Goal: Task Accomplishment & Management: Use online tool/utility

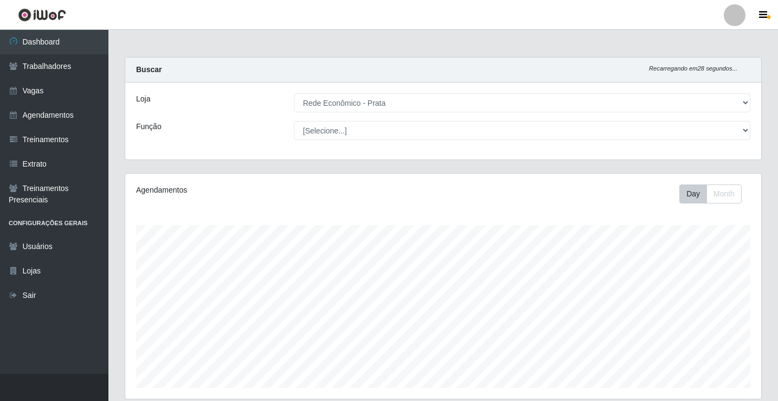
select select "192"
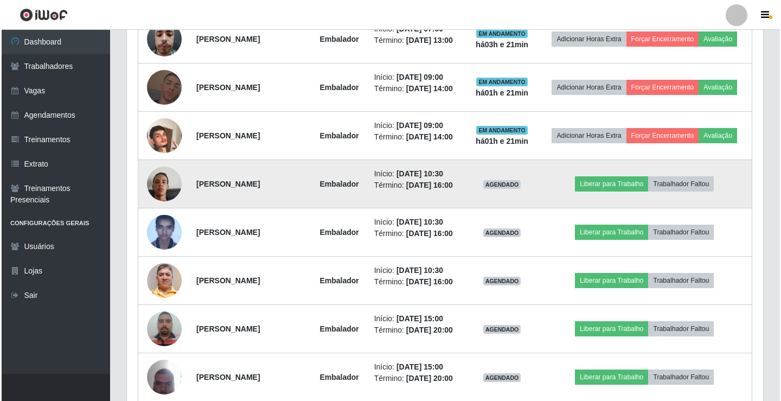
scroll to position [669, 0]
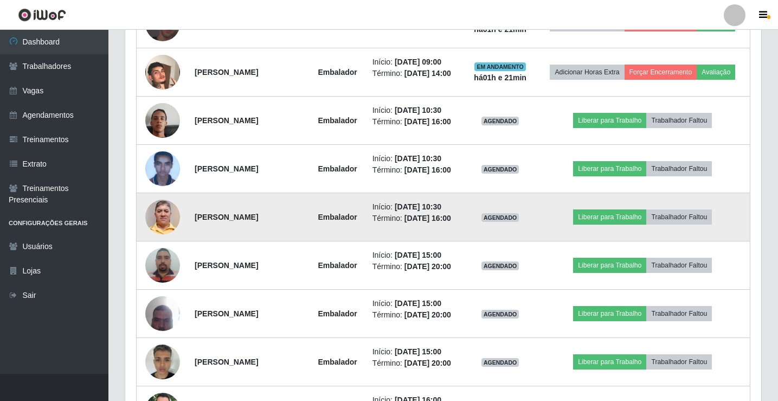
click at [166, 219] on img at bounding box center [162, 217] width 35 height 62
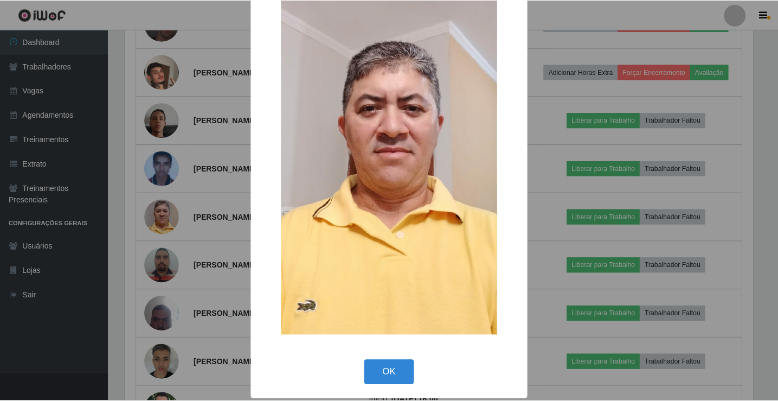
scroll to position [80, 0]
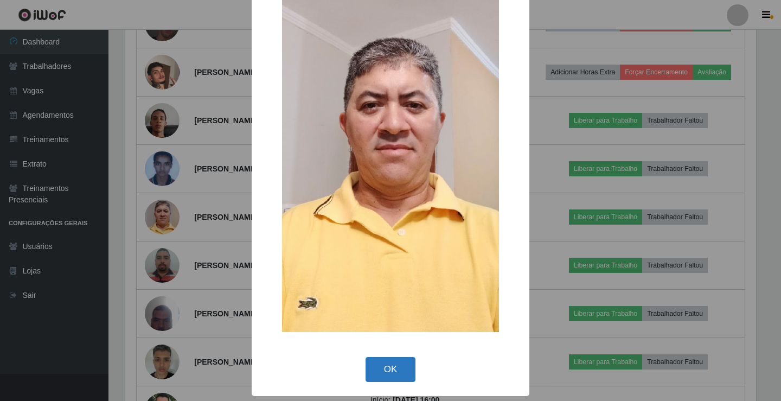
click at [402, 370] on button "OK" at bounding box center [391, 369] width 50 height 25
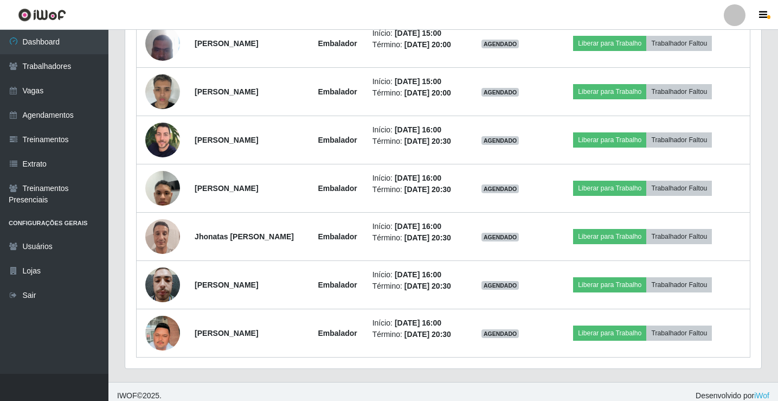
scroll to position [940, 0]
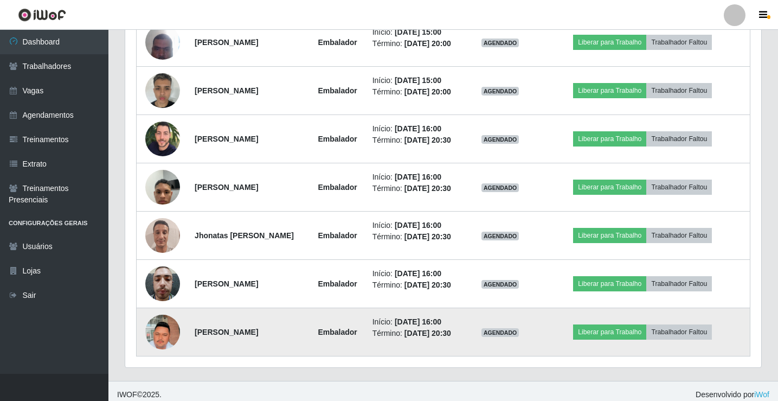
click at [157, 336] on img at bounding box center [162, 332] width 35 height 62
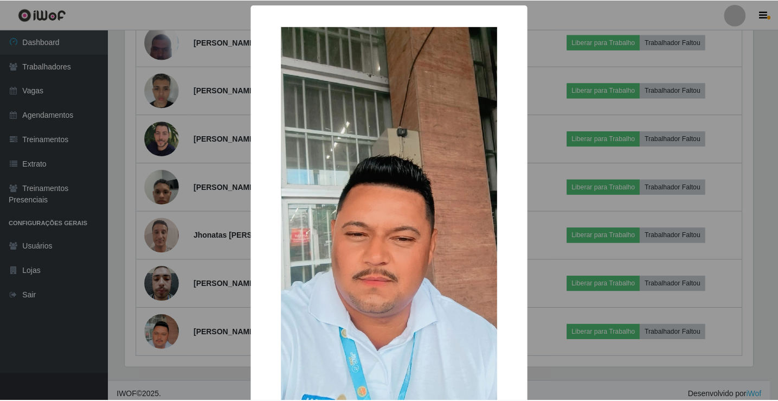
scroll to position [80, 0]
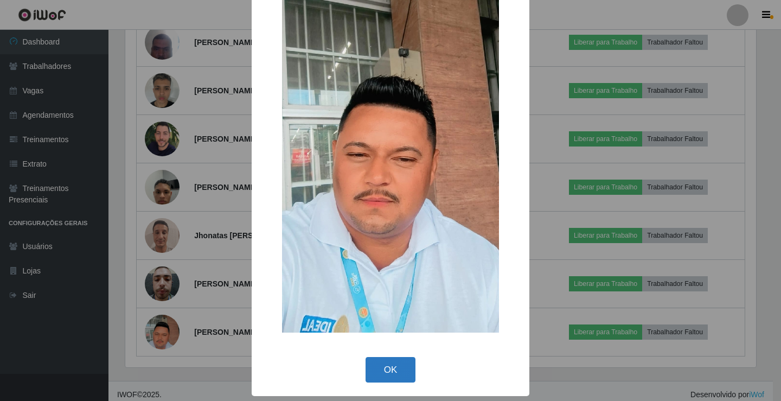
click at [388, 373] on button "OK" at bounding box center [391, 369] width 50 height 25
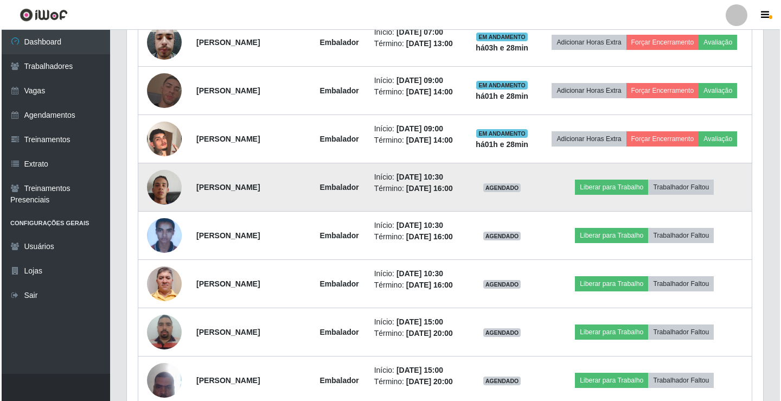
scroll to position [669, 0]
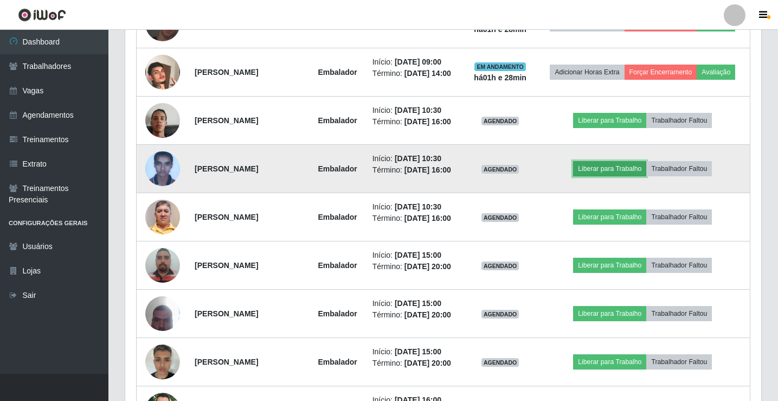
click at [623, 171] on button "Liberar para Trabalho" at bounding box center [609, 168] width 73 height 15
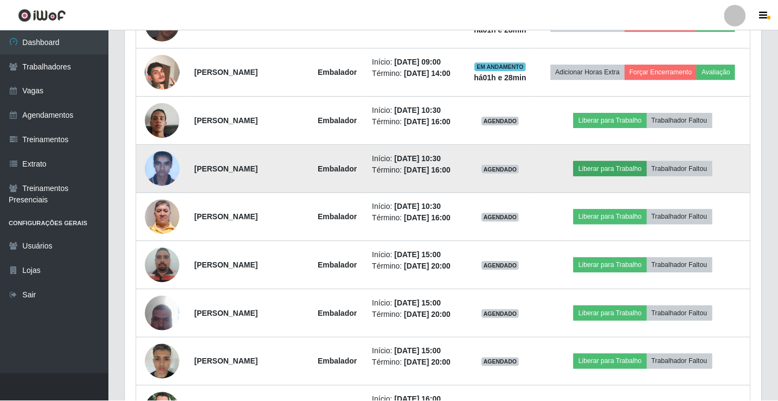
scroll to position [225, 631]
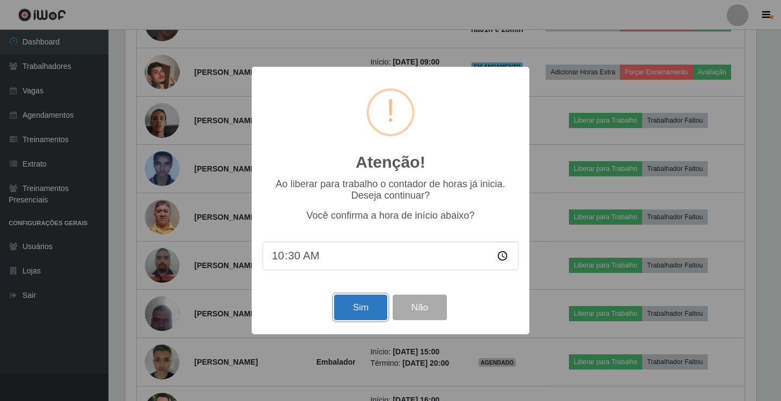
click at [350, 309] on button "Sim" at bounding box center [360, 306] width 53 height 25
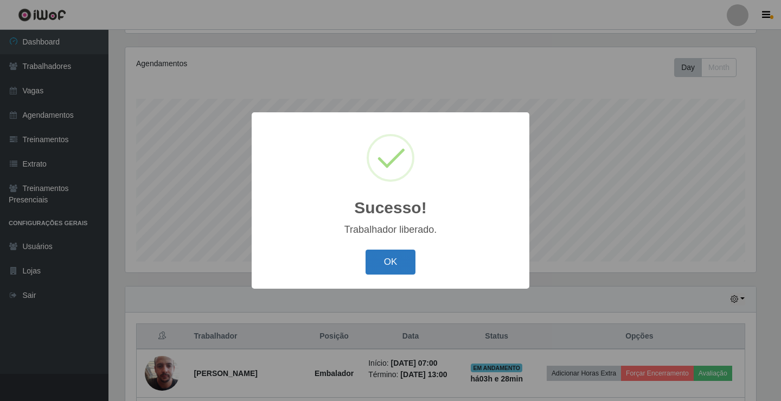
click at [389, 258] on button "OK" at bounding box center [391, 261] width 50 height 25
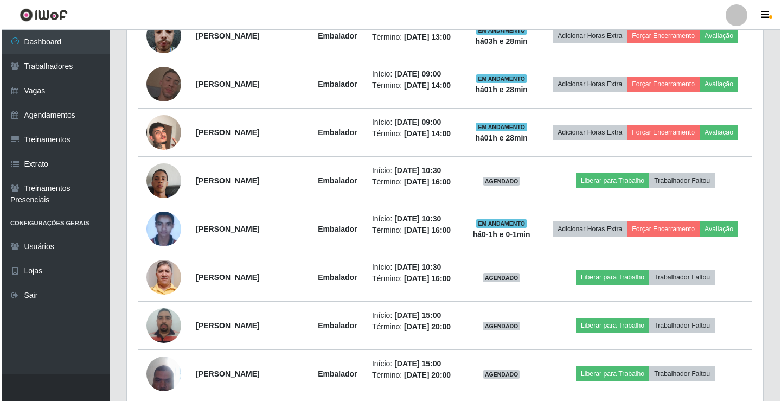
scroll to position [614, 0]
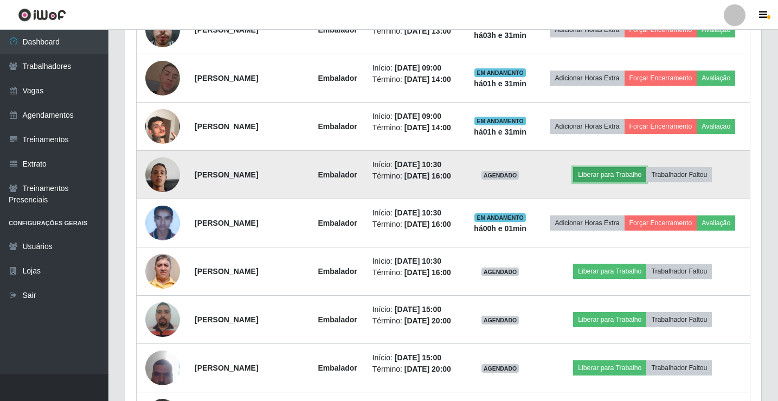
click at [618, 176] on button "Liberar para Trabalho" at bounding box center [609, 174] width 73 height 15
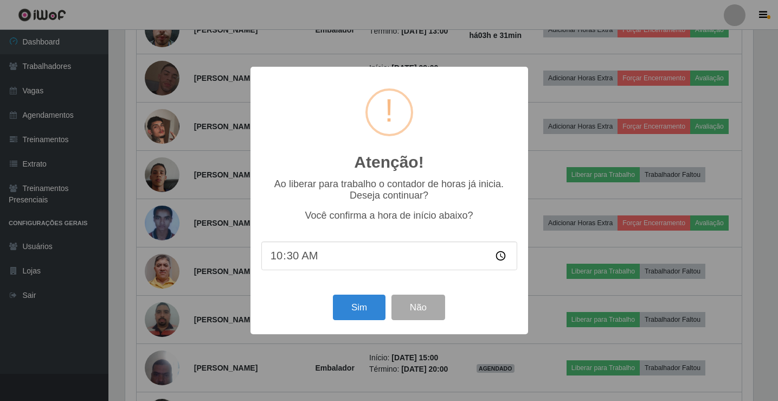
scroll to position [225, 631]
click at [362, 309] on button "Sim" at bounding box center [360, 306] width 53 height 25
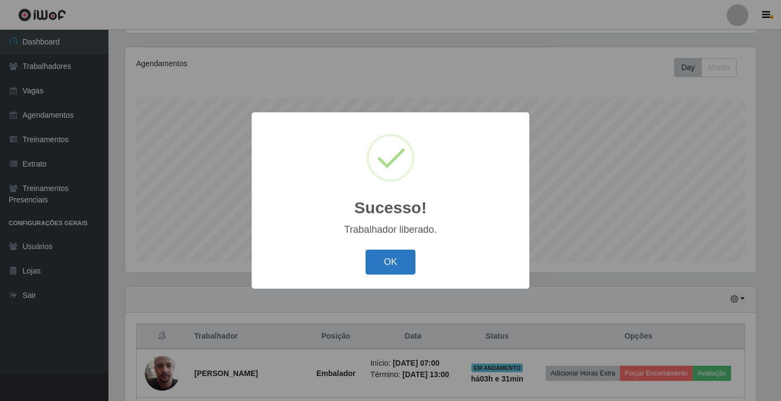
click at [404, 264] on button "OK" at bounding box center [391, 261] width 50 height 25
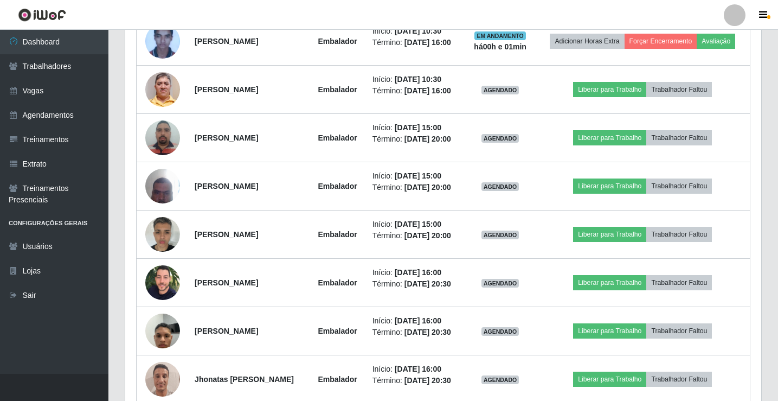
scroll to position [777, 0]
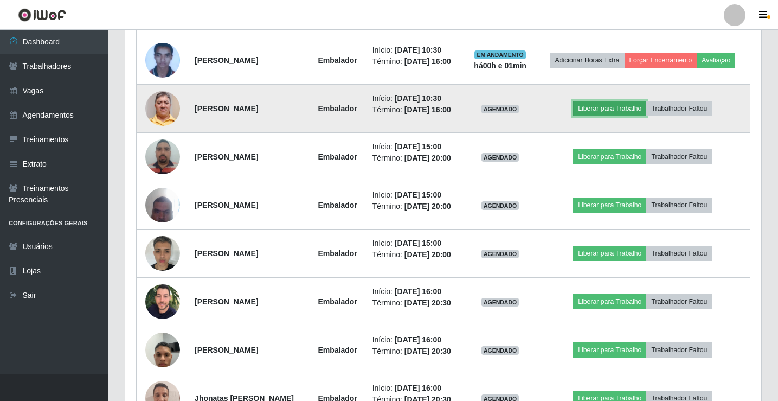
click at [609, 106] on button "Liberar para Trabalho" at bounding box center [609, 108] width 73 height 15
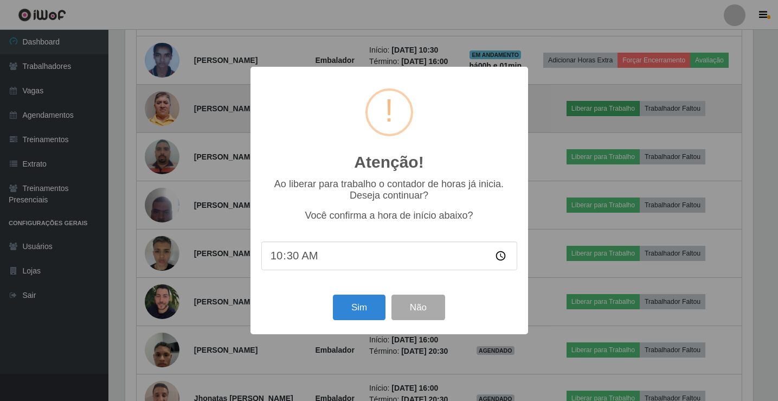
scroll to position [225, 631]
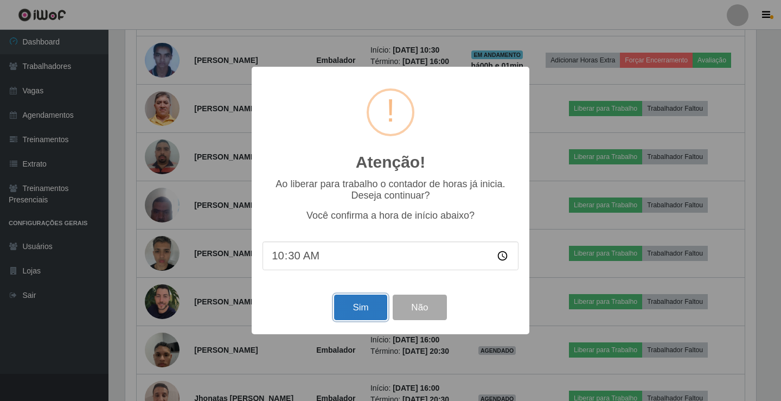
click at [362, 315] on button "Sim" at bounding box center [360, 306] width 53 height 25
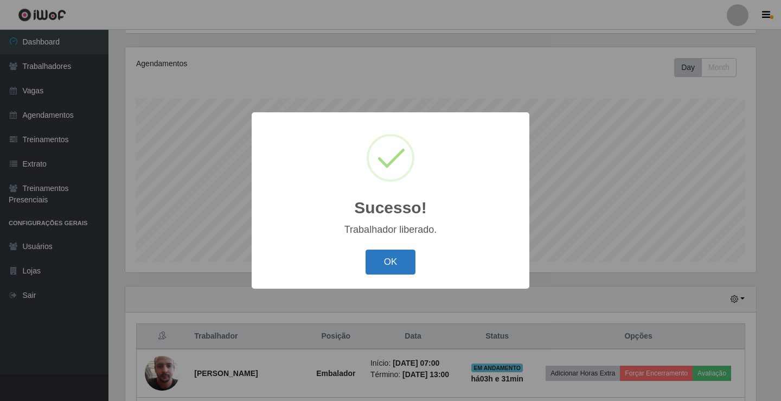
click at [395, 254] on button "OK" at bounding box center [391, 261] width 50 height 25
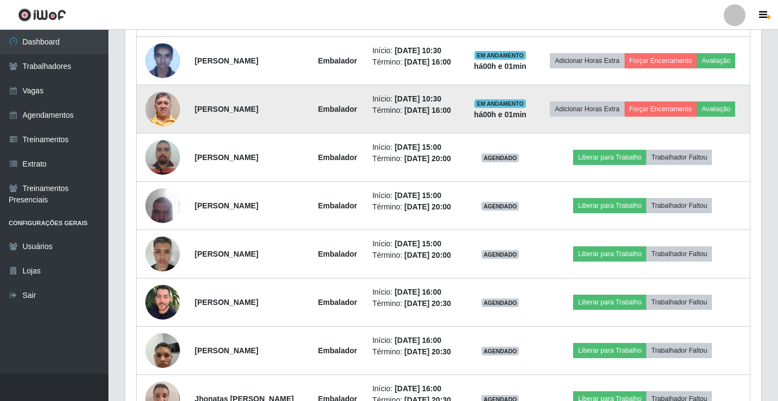
scroll to position [560, 0]
